Goal: Navigation & Orientation: Find specific page/section

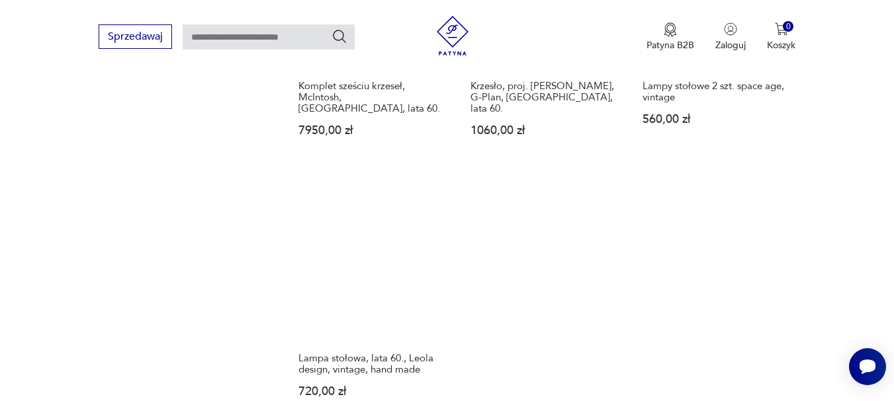
scroll to position [1712, 0]
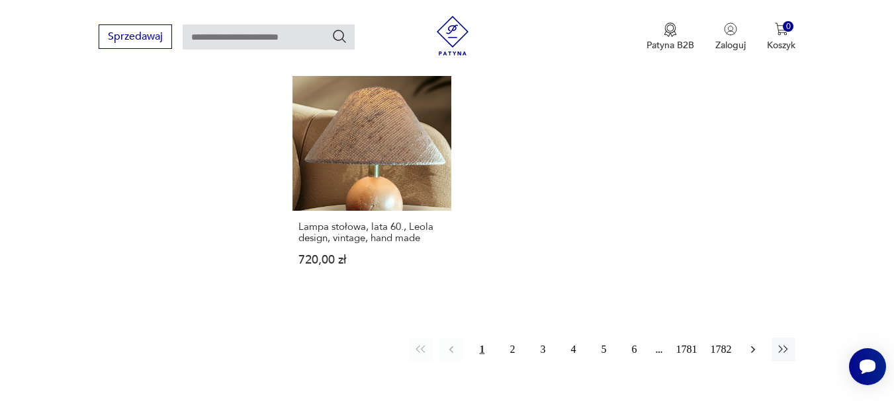
click at [751, 343] on icon "button" at bounding box center [752, 349] width 13 height 13
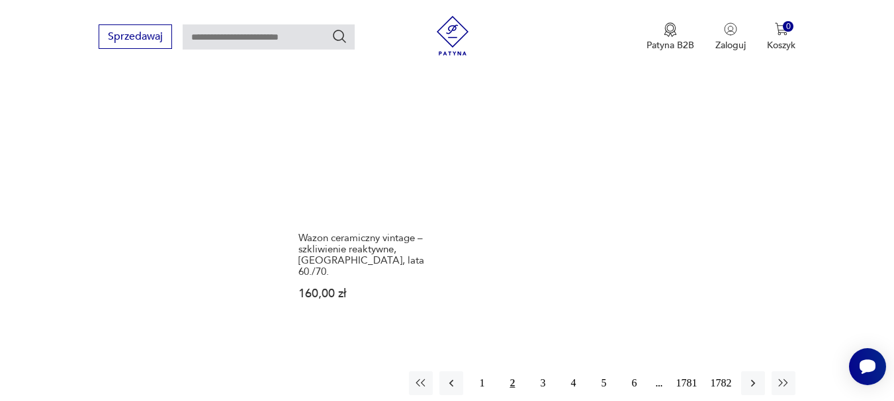
scroll to position [1957, 0]
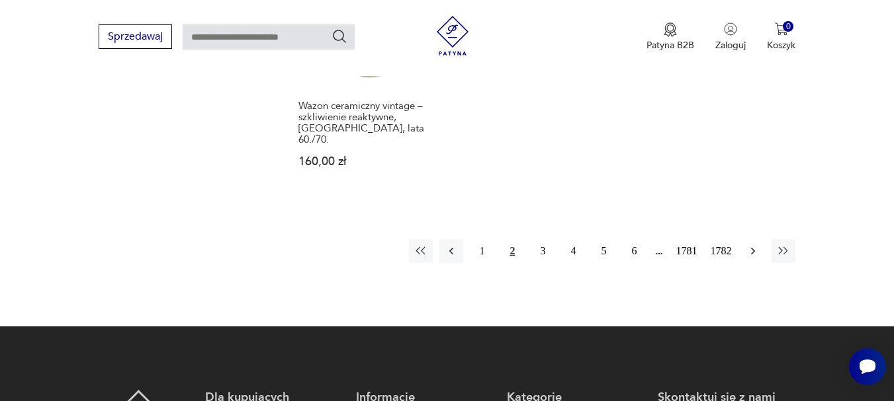
click at [750, 245] on icon "button" at bounding box center [752, 251] width 13 height 13
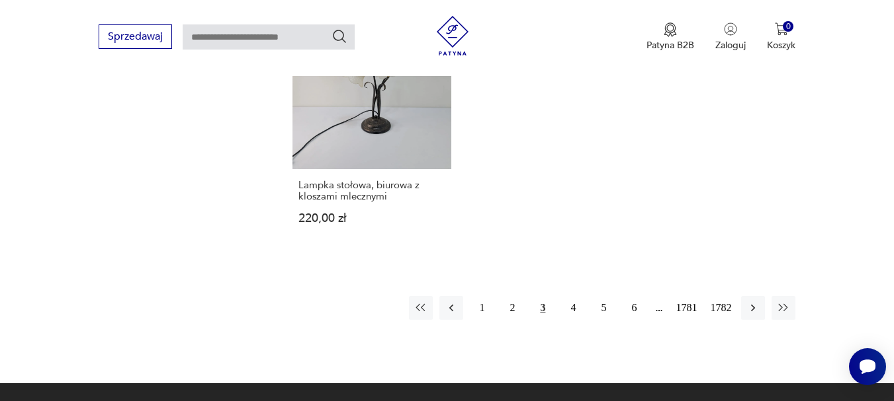
scroll to position [1759, 0]
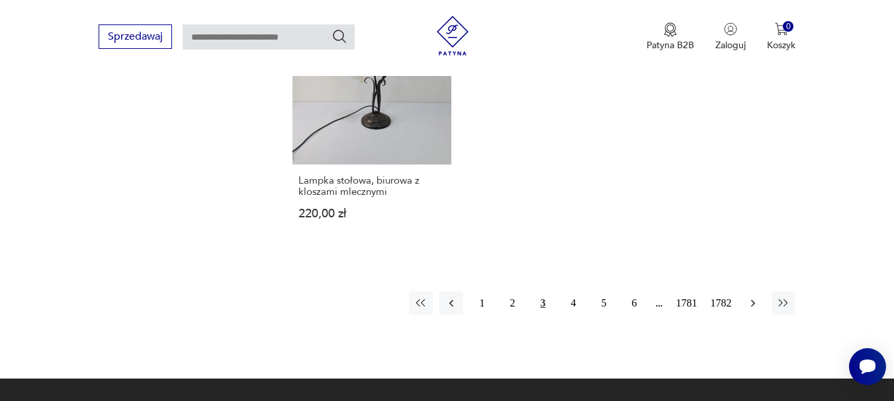
click at [751, 310] on icon "button" at bounding box center [752, 303] width 13 height 13
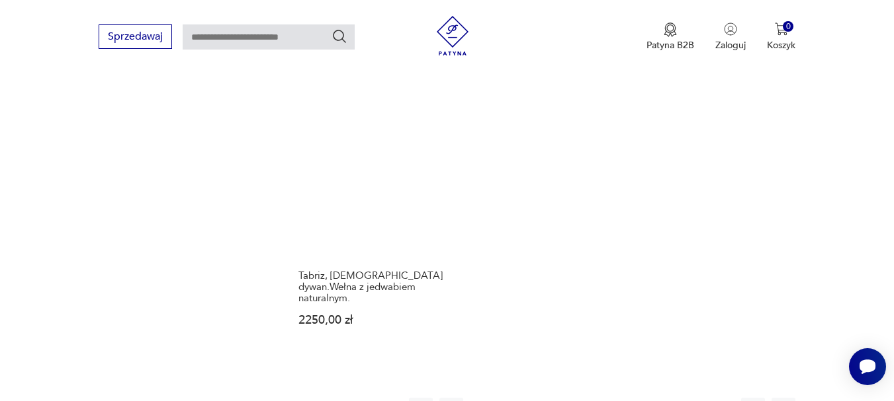
scroll to position [1759, 0]
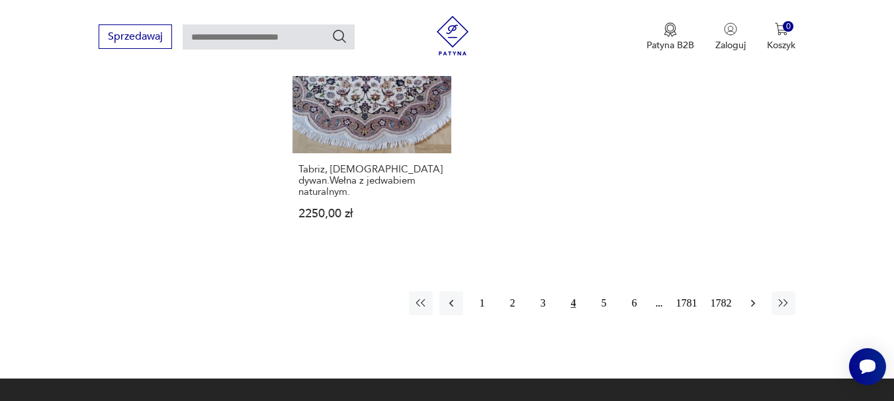
click at [751, 300] on icon "button" at bounding box center [753, 303] width 4 height 7
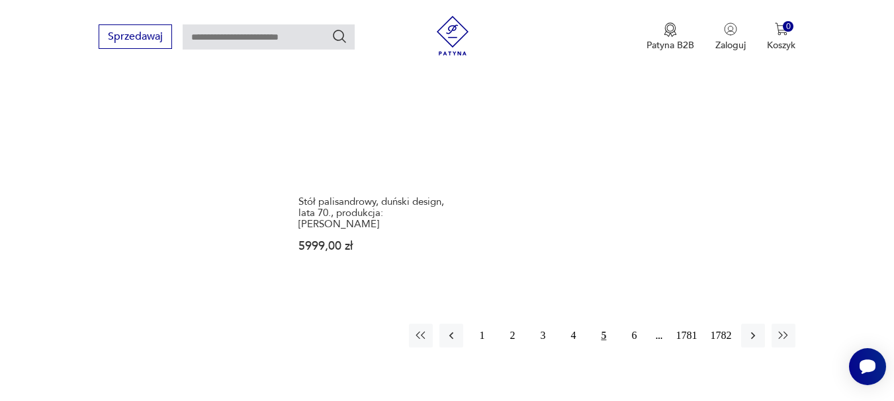
scroll to position [1891, 0]
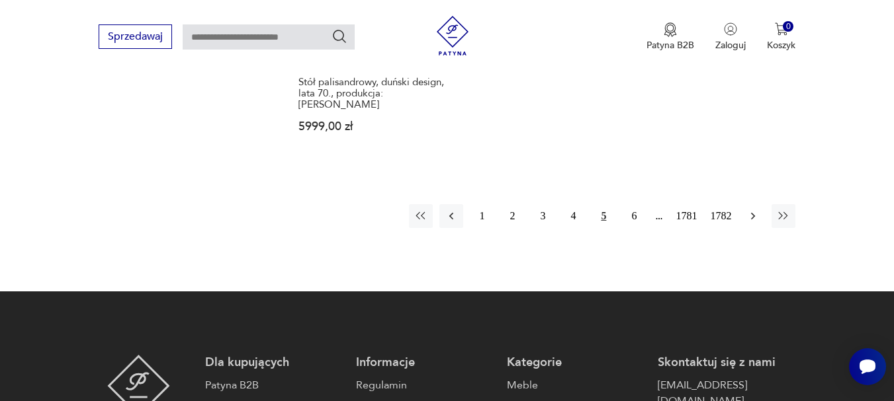
click at [751, 210] on icon "button" at bounding box center [752, 216] width 13 height 13
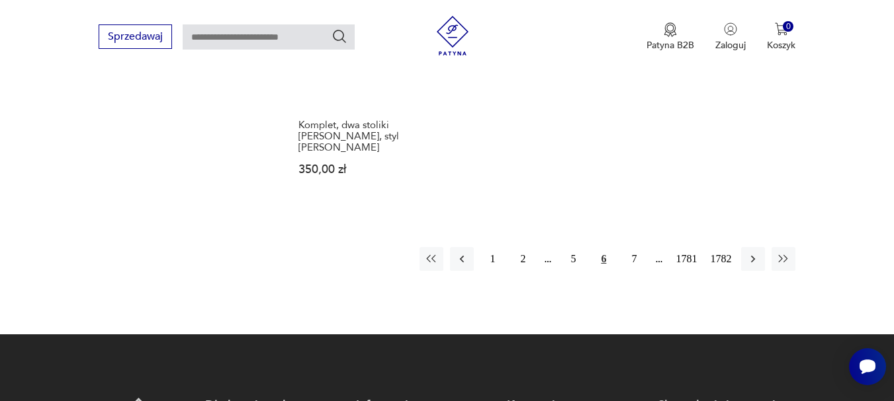
scroll to position [1891, 0]
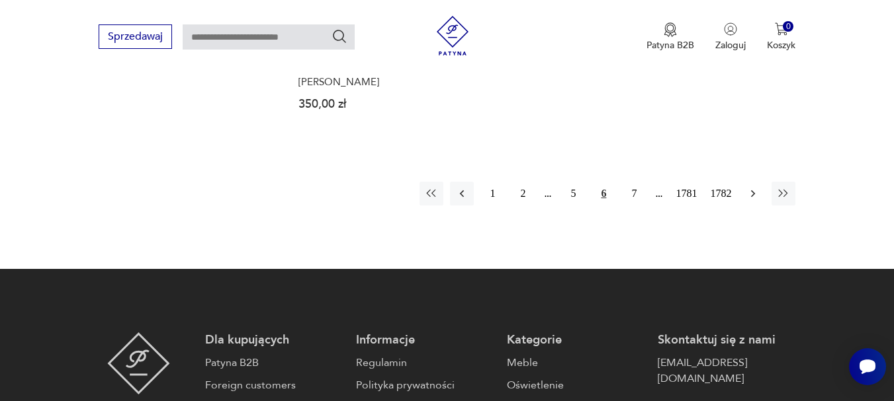
click at [753, 190] on icon "button" at bounding box center [753, 193] width 4 height 7
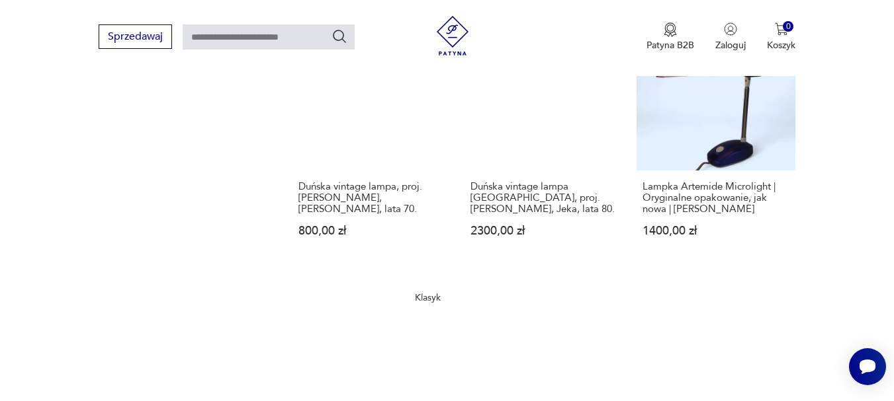
scroll to position [1362, 0]
